Goal: Navigation & Orientation: Find specific page/section

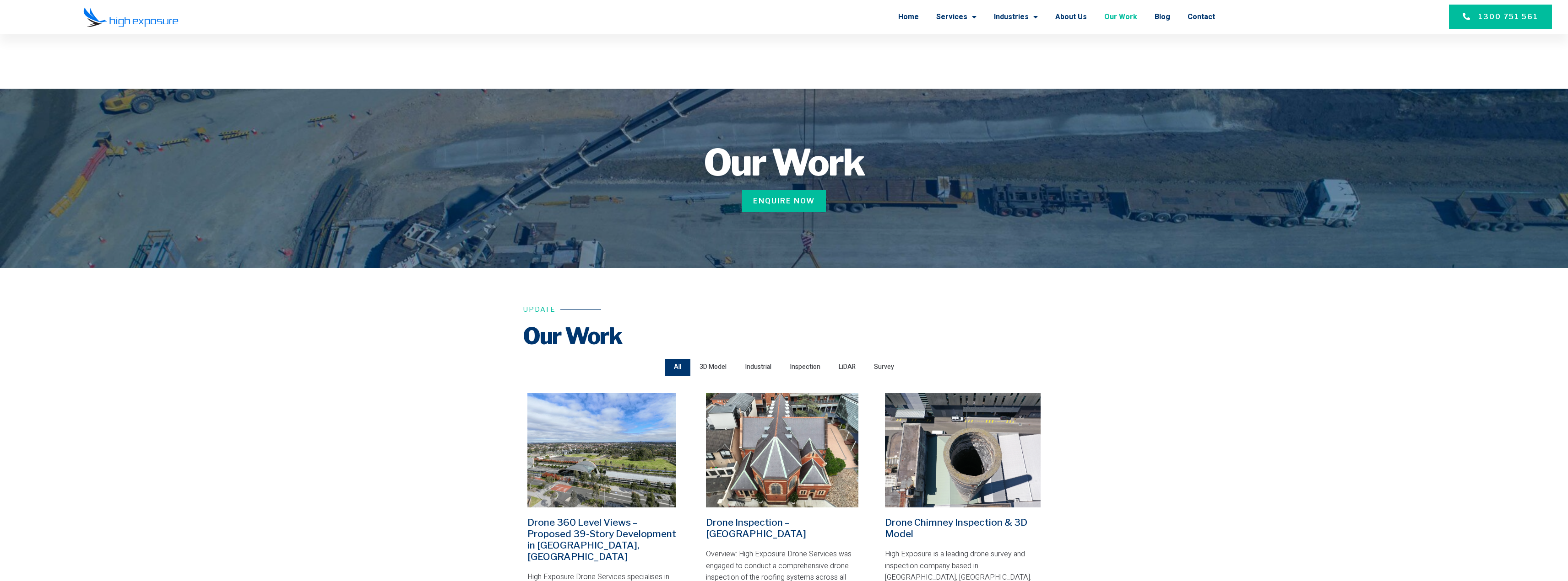
click at [1132, 19] on link "Our Work" at bounding box center [1121, 17] width 33 height 24
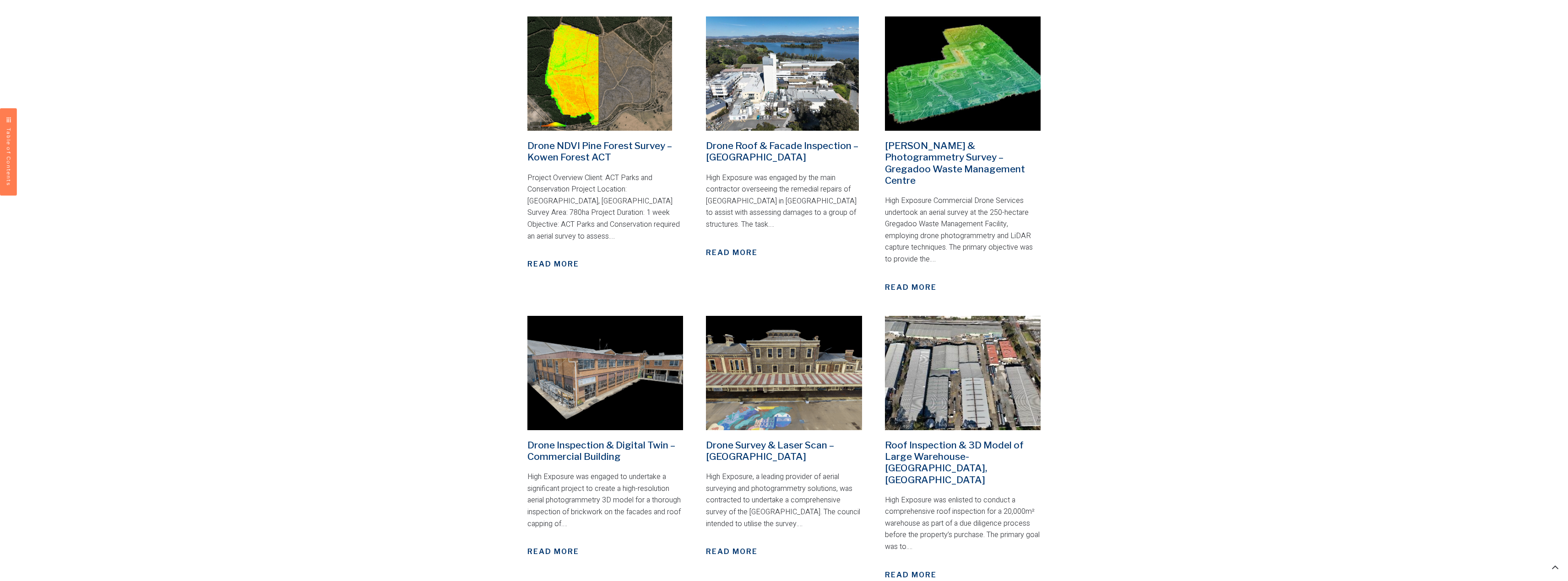
scroll to position [1143, 0]
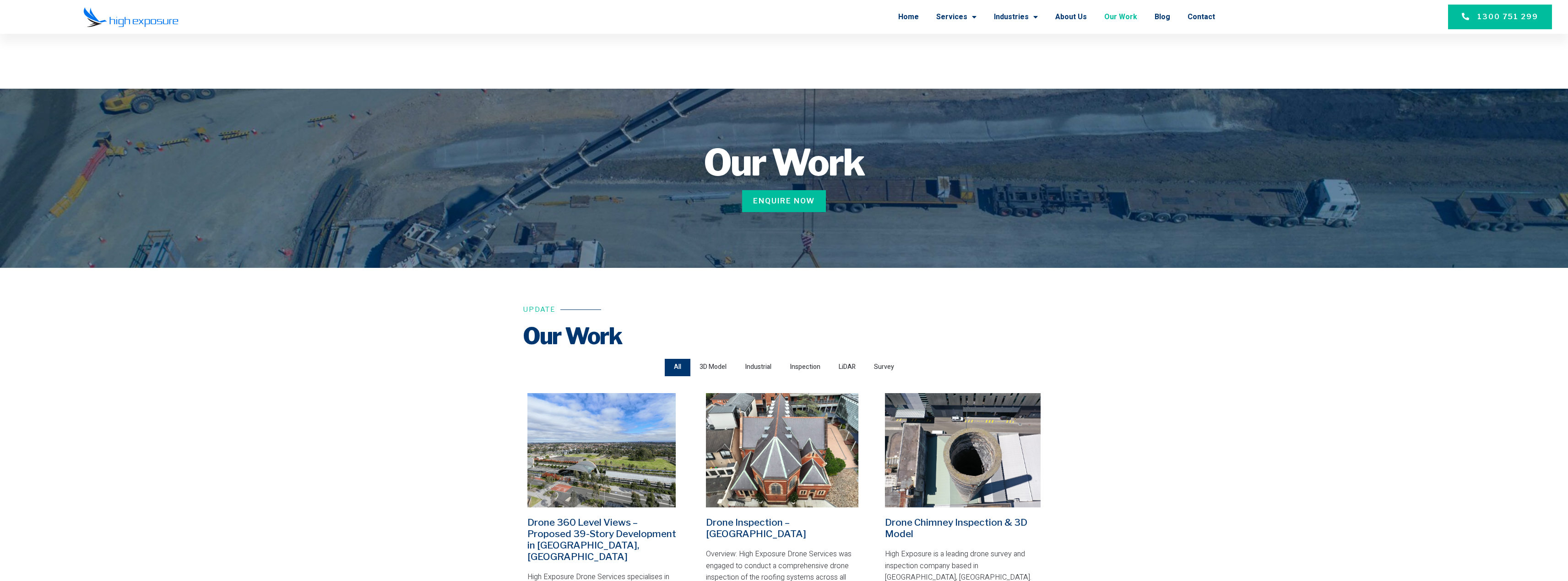
click at [1127, 17] on link "Our Work" at bounding box center [1121, 17] width 33 height 24
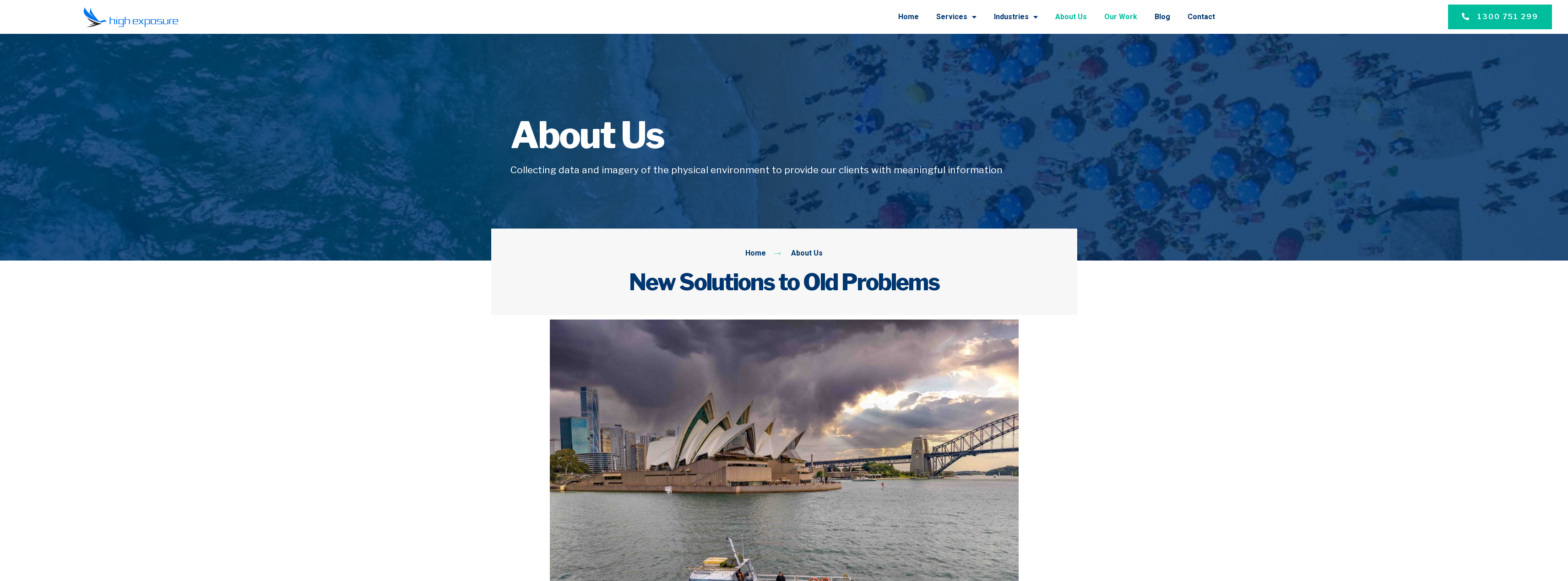
click at [1115, 18] on link "Our Work" at bounding box center [1121, 17] width 33 height 24
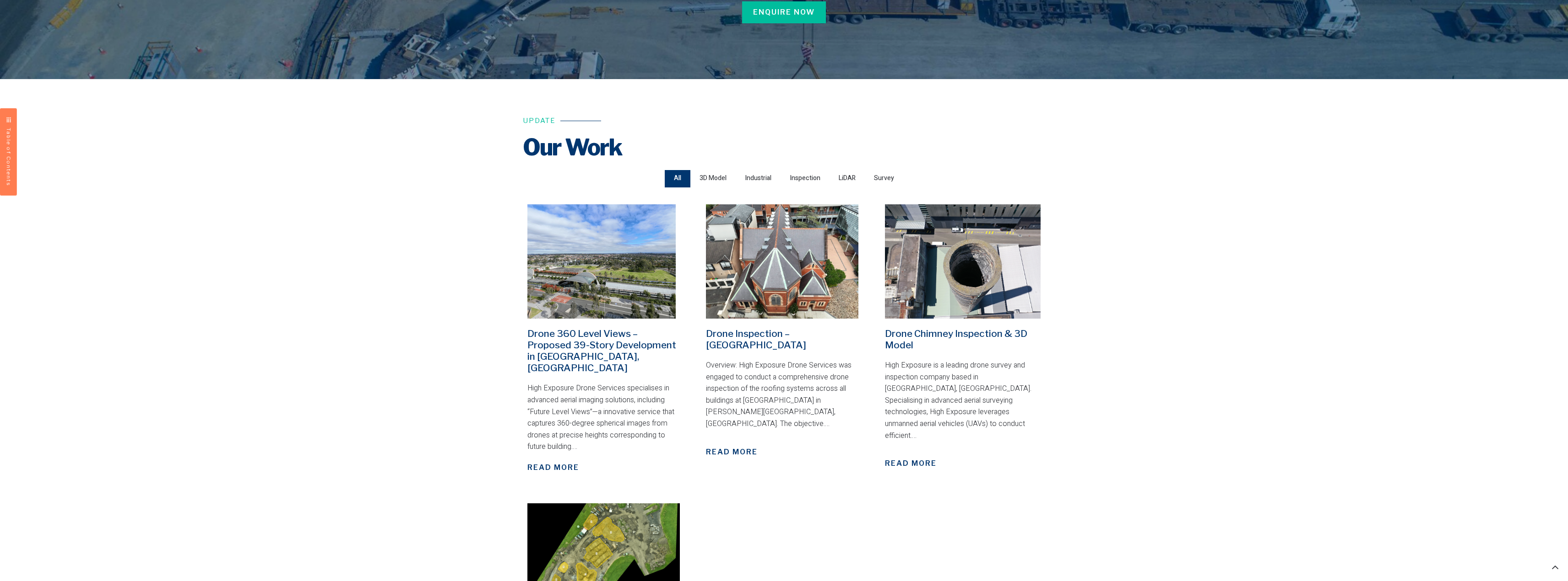
scroll to position [183, 0]
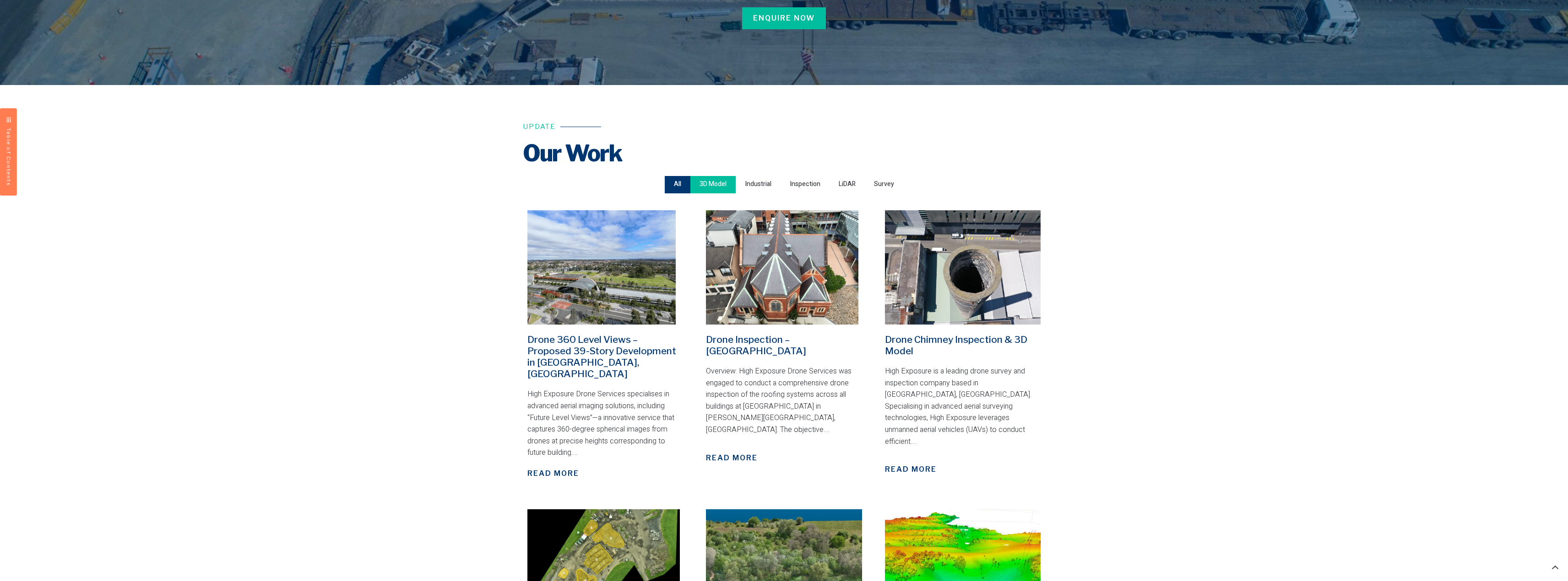
click at [712, 185] on span "3D Model" at bounding box center [713, 184] width 27 height 13
click at [0, 0] on input "3D Model" at bounding box center [0, 0] width 0 height 0
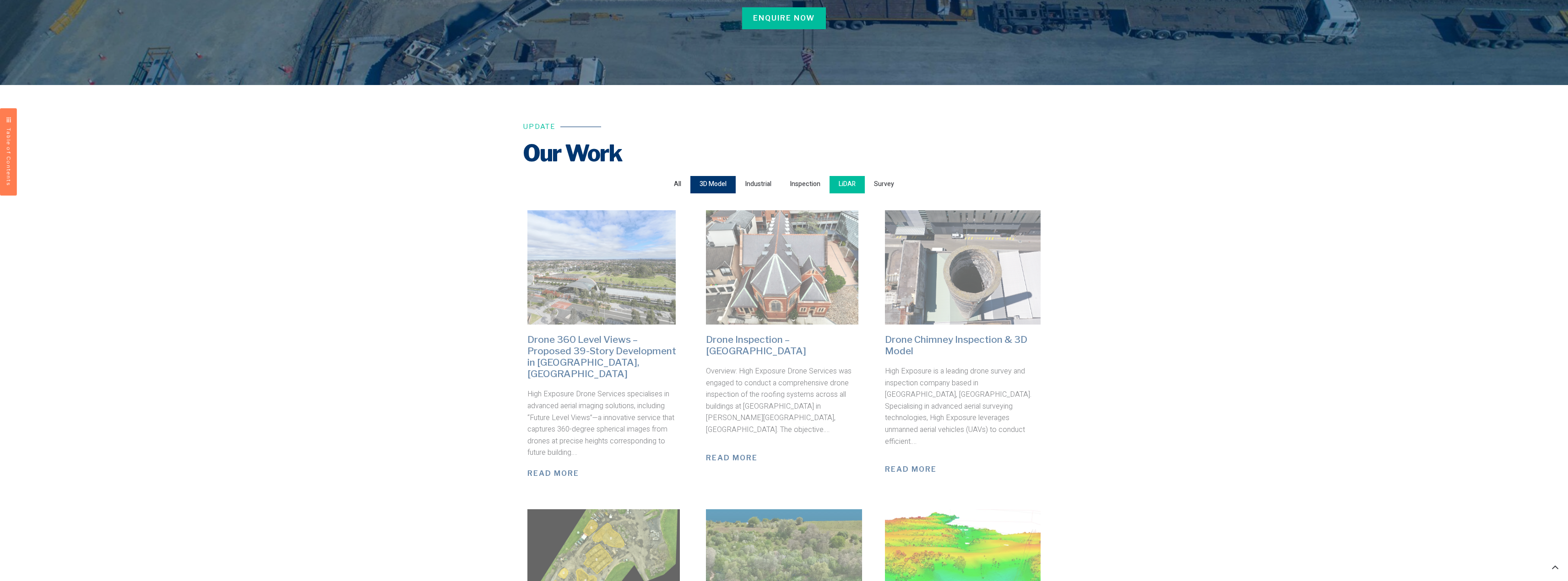
click at [841, 181] on span "LiDAR" at bounding box center [847, 184] width 17 height 13
click at [0, 0] on input "LiDAR" at bounding box center [0, 0] width 0 height 0
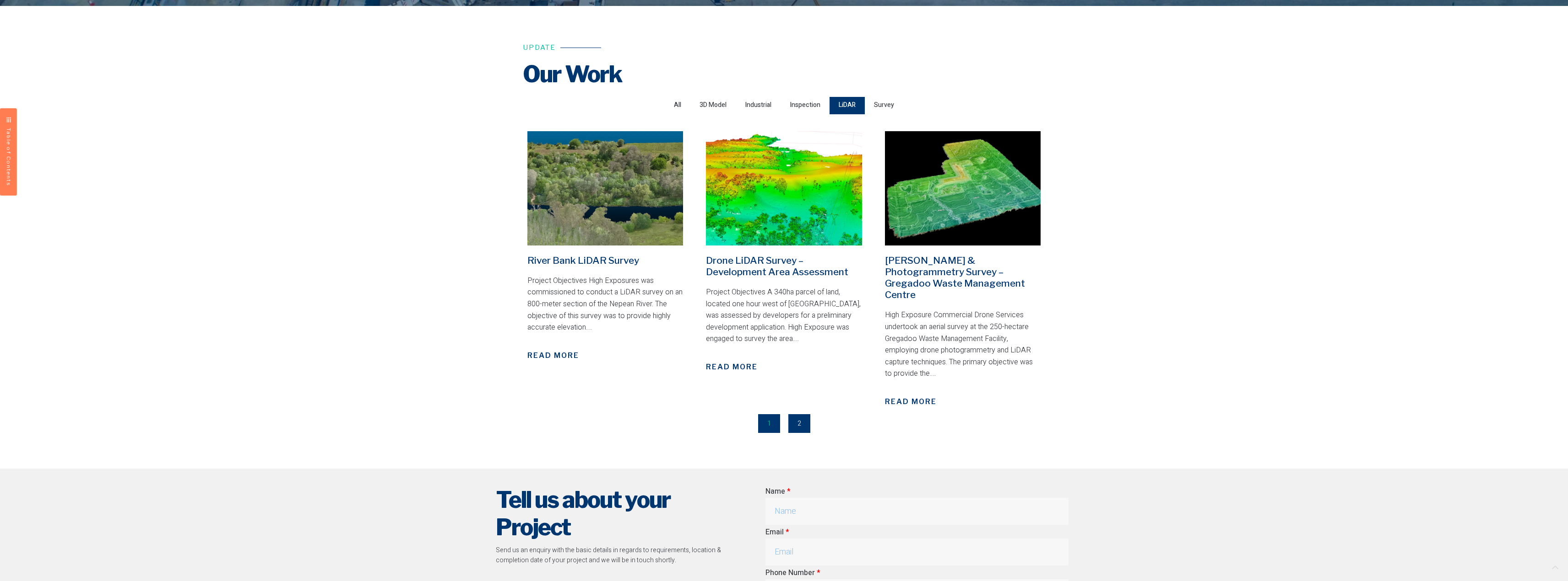
scroll to position [283, 0]
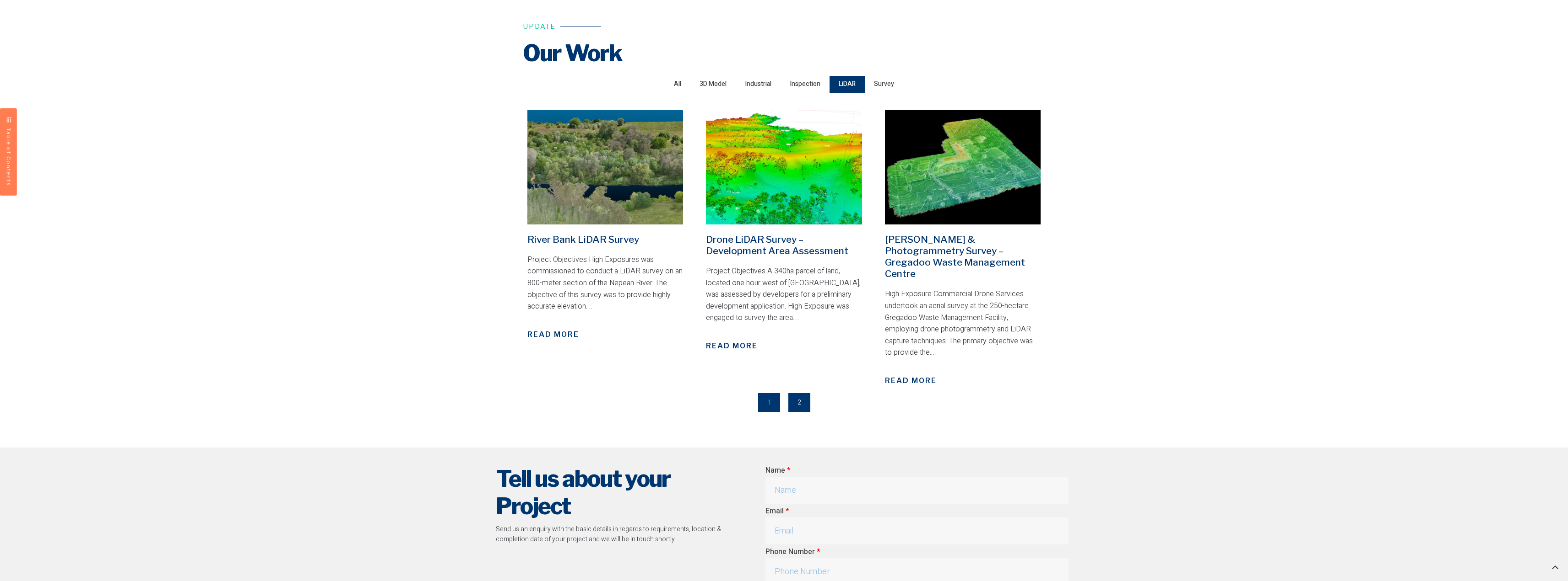
click at [746, 232] on div "Drone LiDAR Survey – Development Area Assessment Project Objectives A 340ha par…" at bounding box center [784, 248] width 165 height 286
click at [748, 239] on link "Drone LiDAR Survey – Development Area Assessment" at bounding box center [777, 245] width 142 height 23
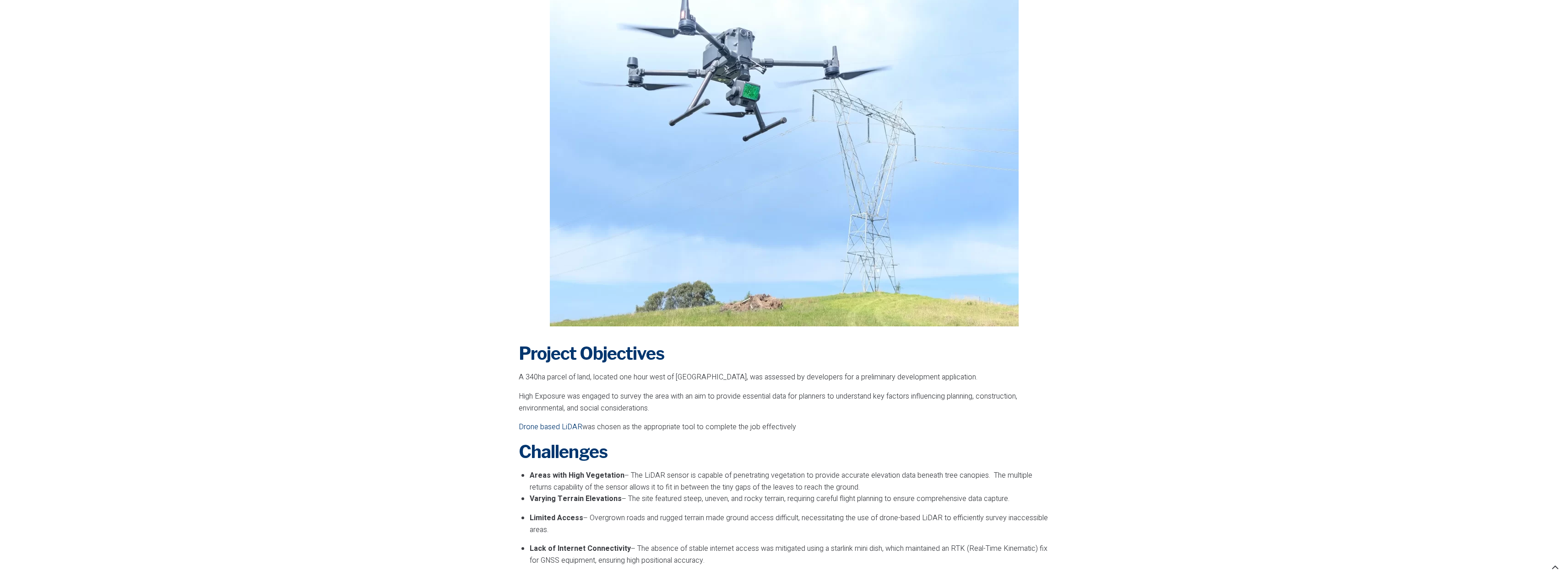
scroll to position [183, 0]
